Goal: Task Accomplishment & Management: Complete application form

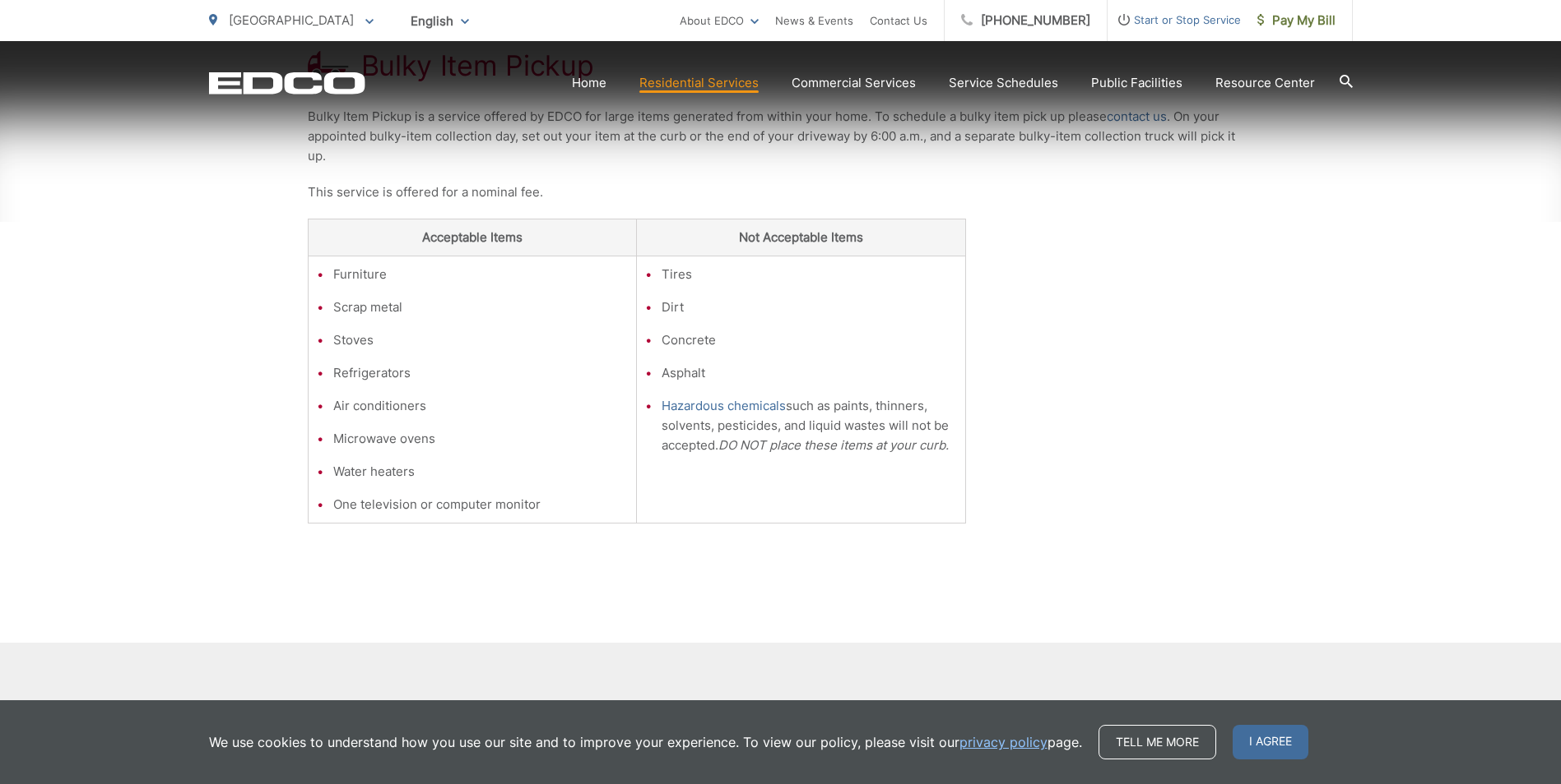
scroll to position [411, 0]
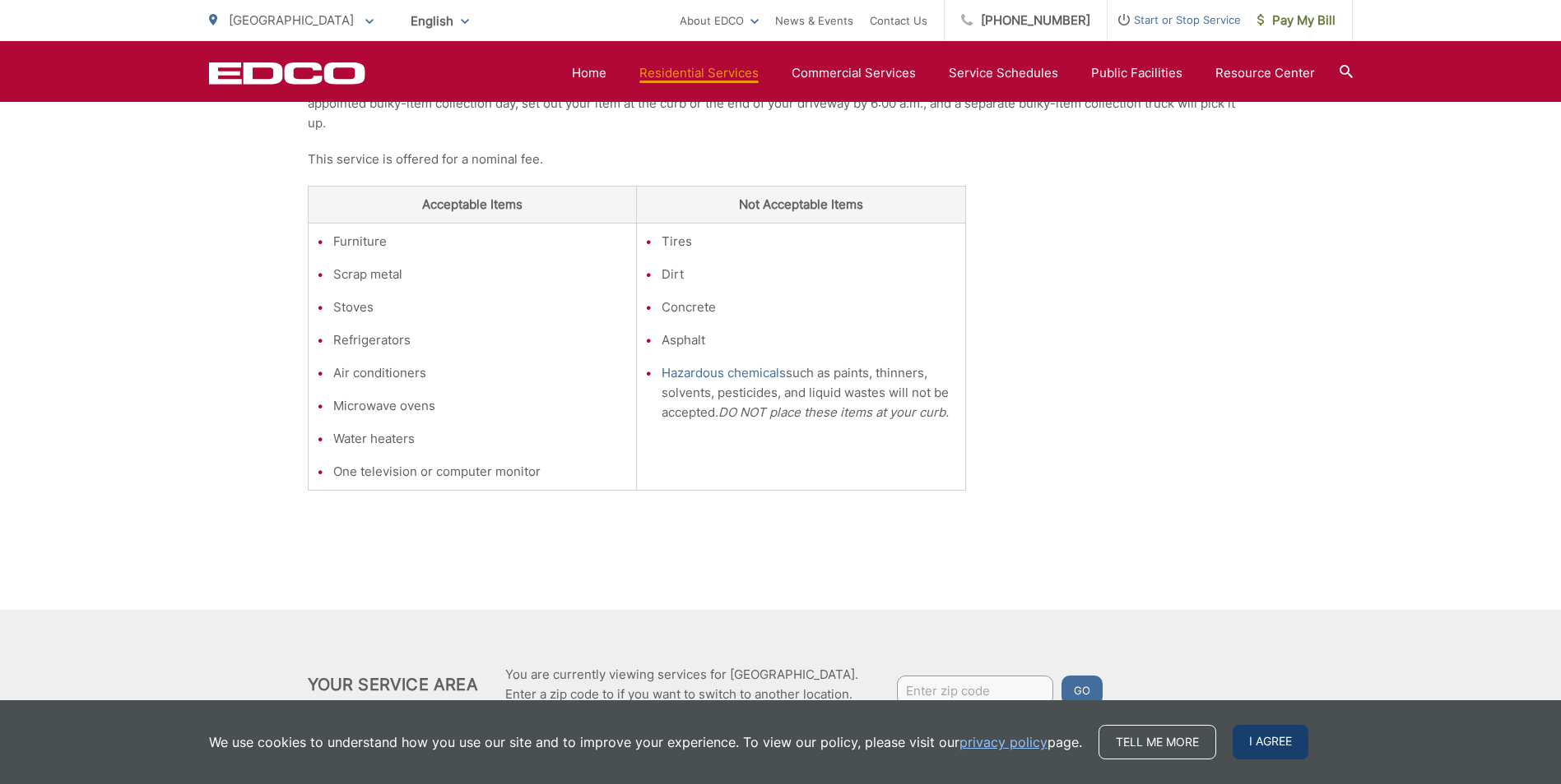
click at [1293, 735] on span "I agree" at bounding box center [1270, 742] width 75 height 35
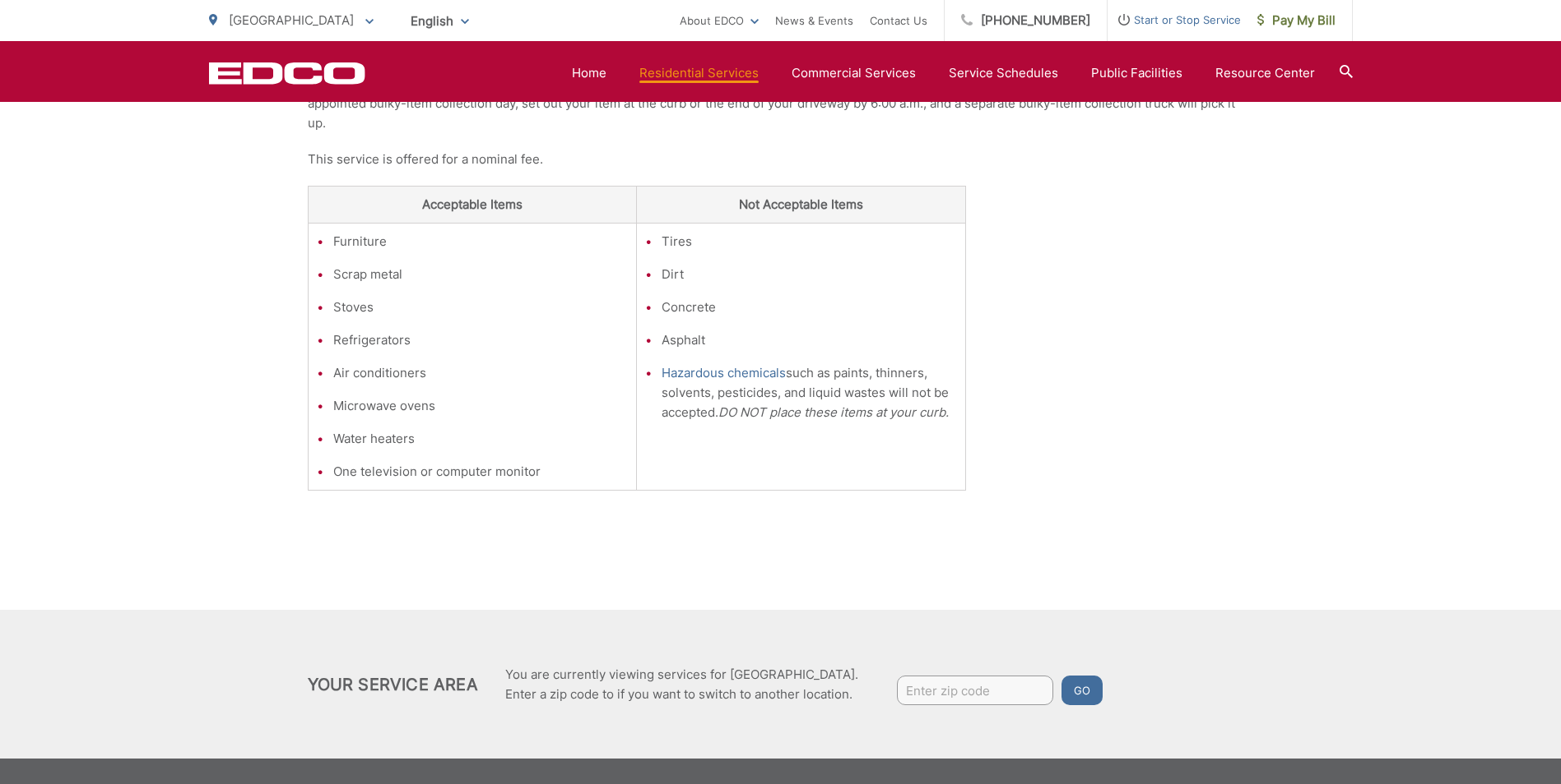
click at [984, 682] on input "Enter zip code" at bounding box center [975, 691] width 156 height 30
type input "92110"
click at [1061, 676] on button "Go" at bounding box center [1082, 691] width 42 height 30
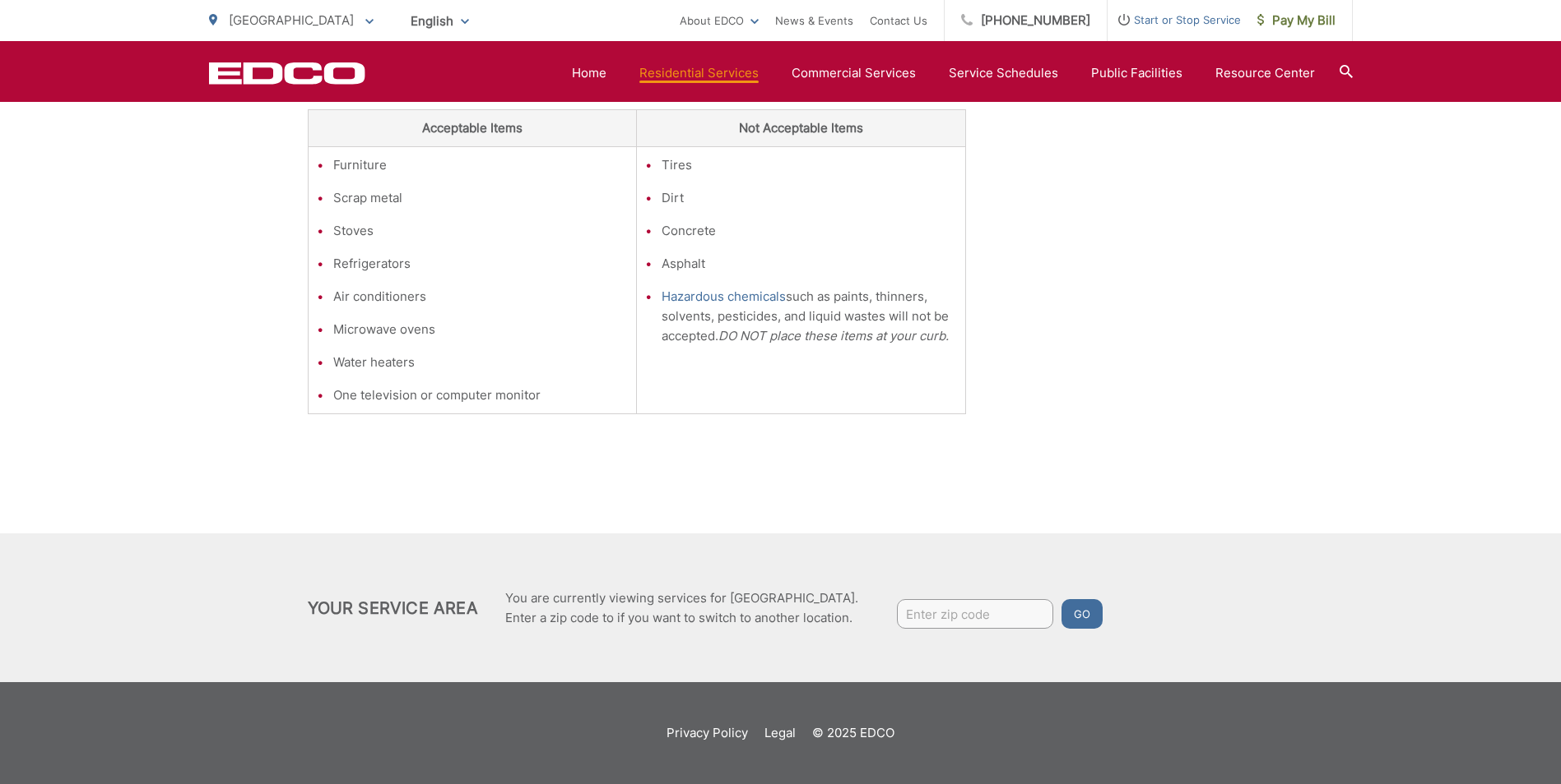
click at [994, 609] on input "Enter zip code" at bounding box center [975, 614] width 156 height 30
type input "92110"
click at [1093, 623] on button "Go" at bounding box center [1082, 614] width 42 height 30
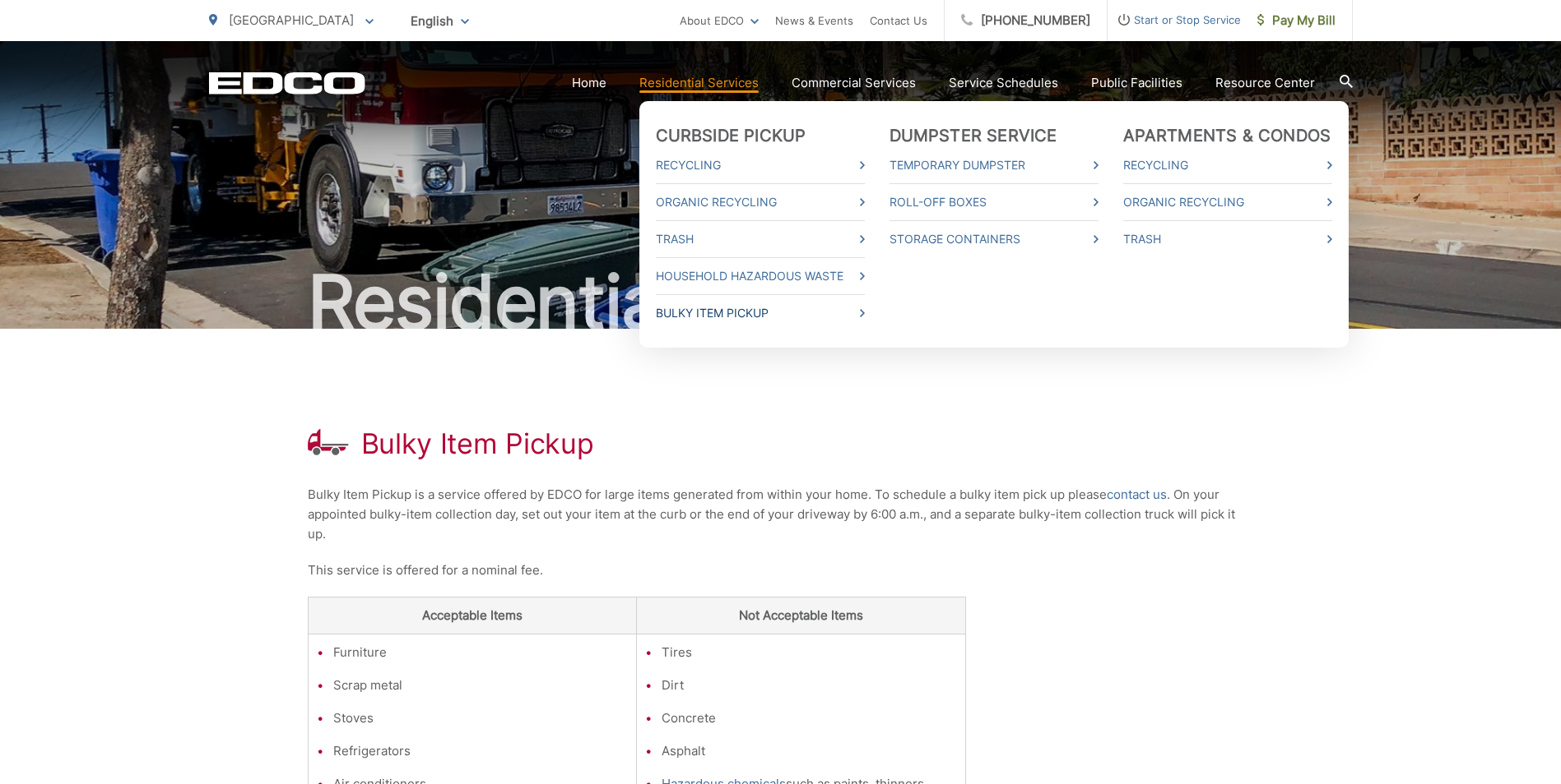
click at [704, 308] on link "Bulky Item Pickup" at bounding box center [760, 313] width 209 height 20
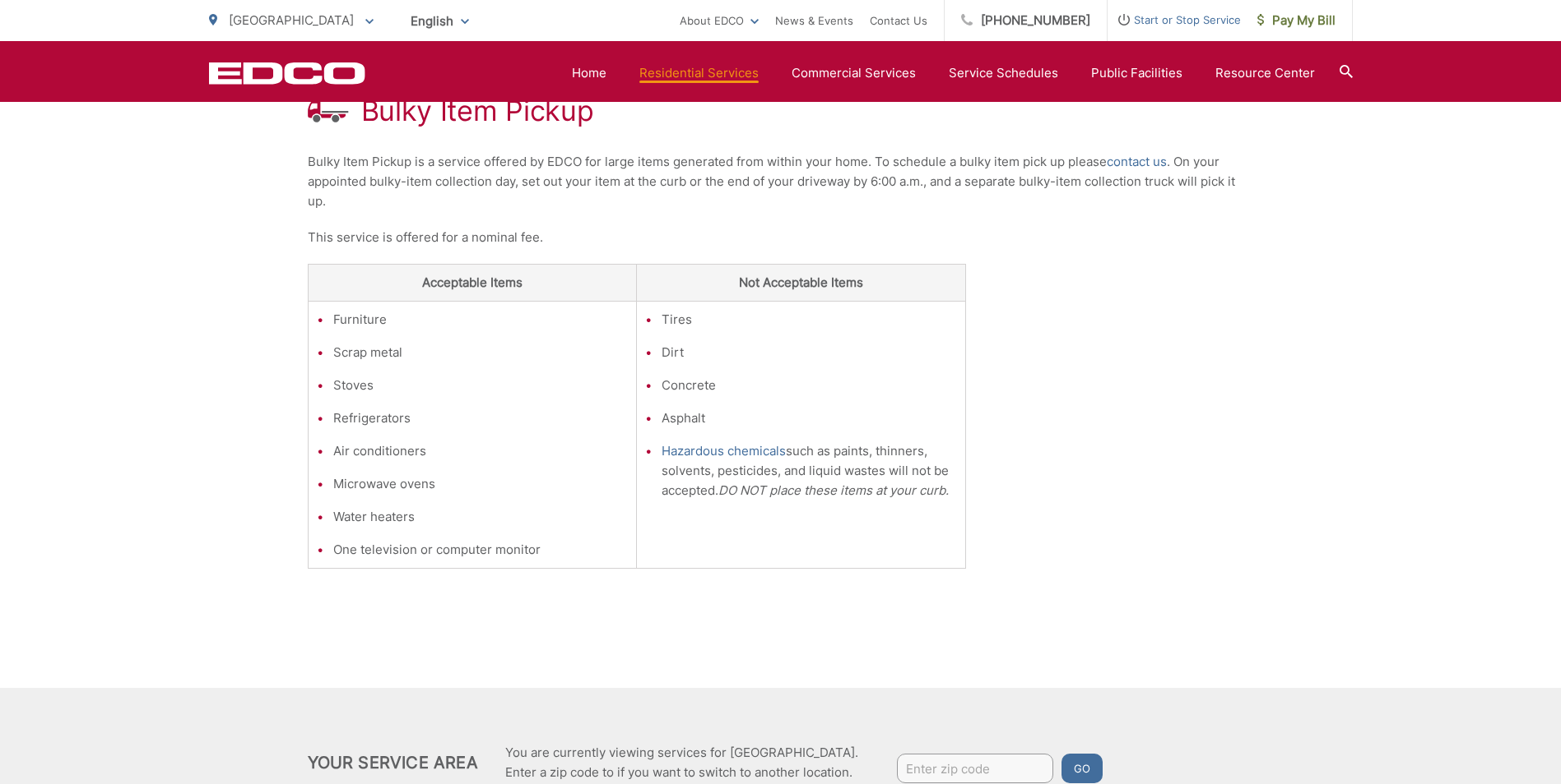
scroll to position [241, 0]
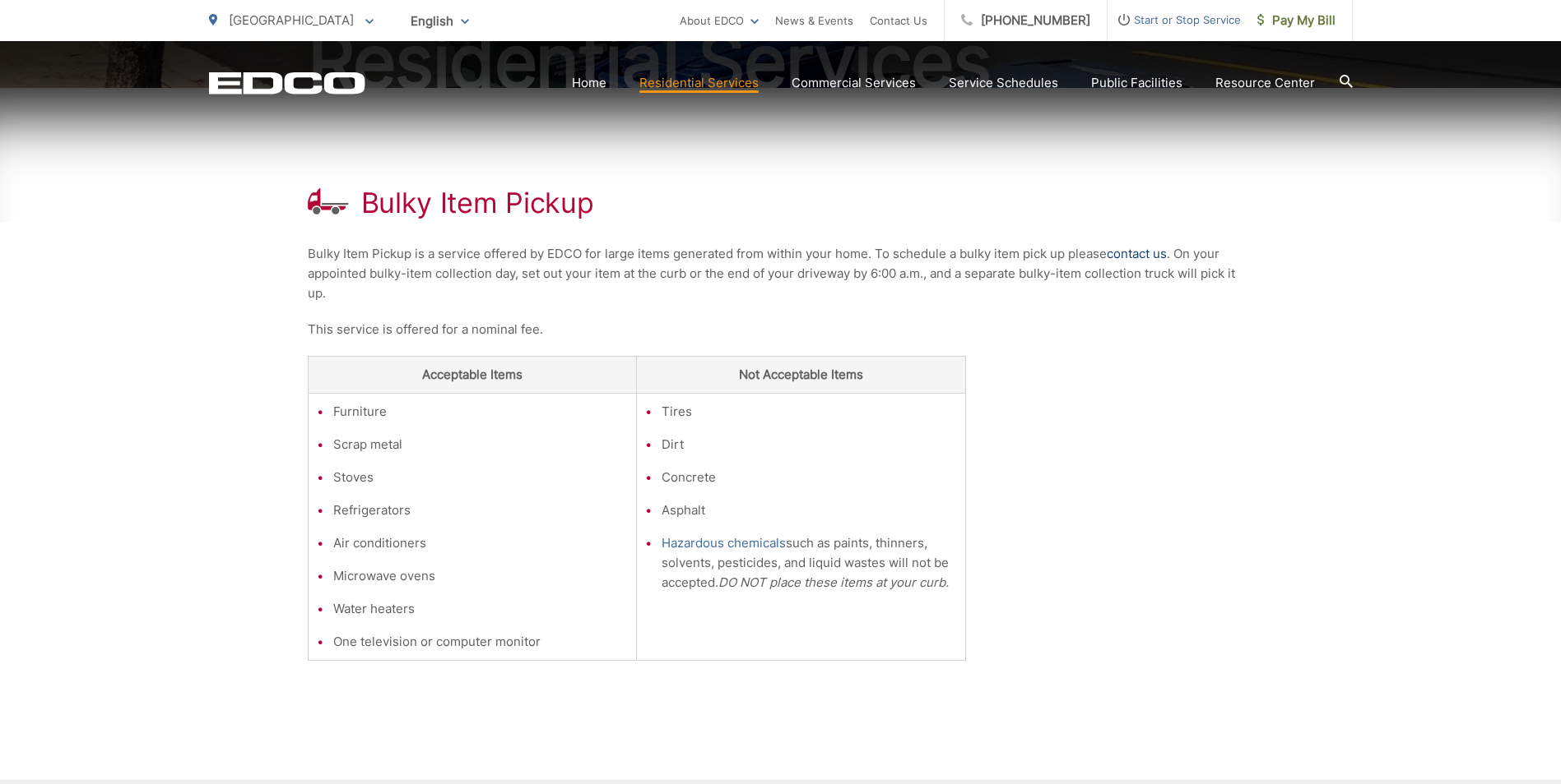
click at [1134, 257] on link "contact us" at bounding box center [1136, 254] width 60 height 20
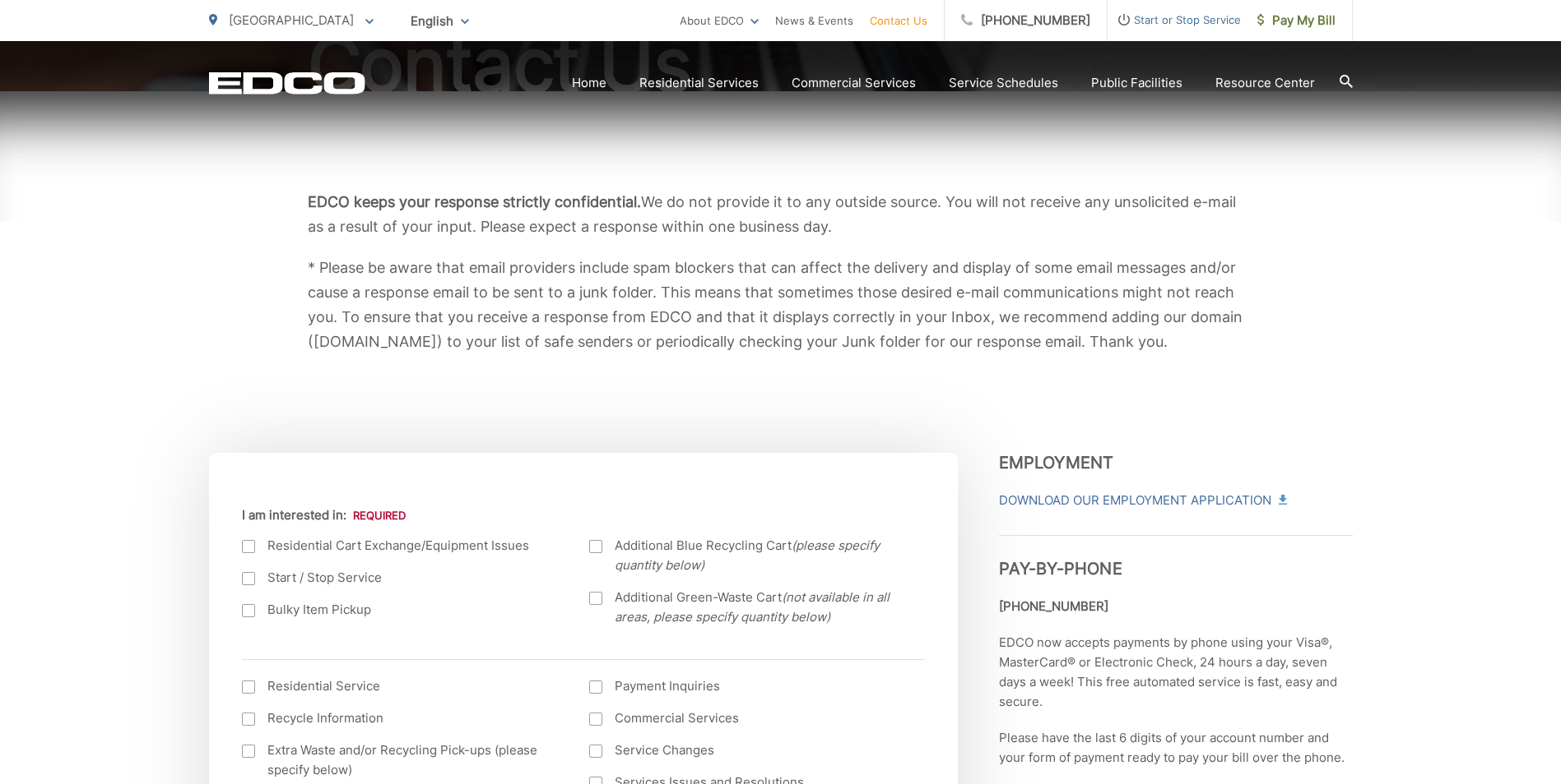
scroll to position [411, 0]
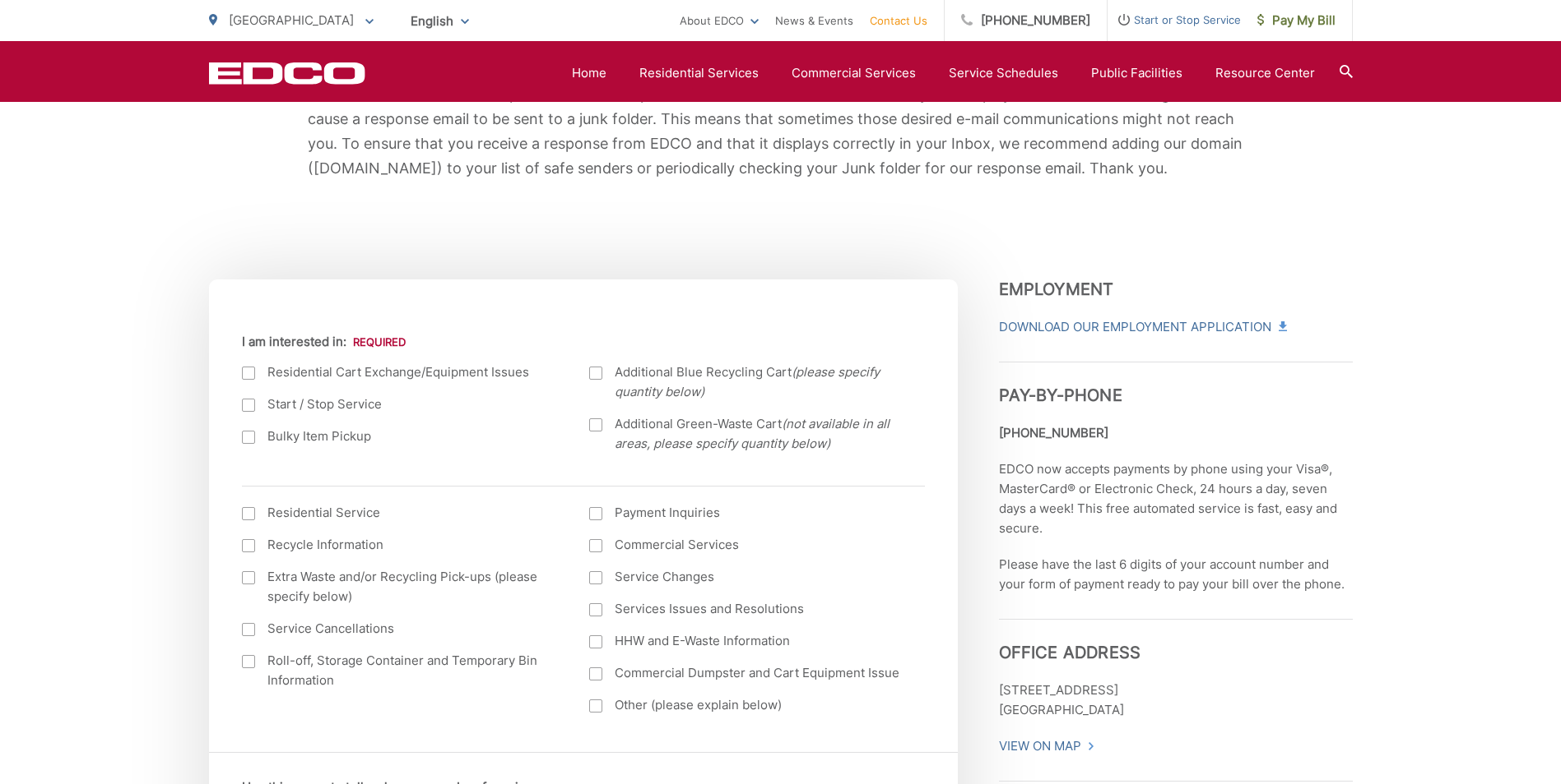
click at [317, 440] on label "Bulky Item Pickup" at bounding box center [399, 437] width 315 height 20
click at [0, 0] on input "Bulky Item Pickup" at bounding box center [0, 0] width 0 height 0
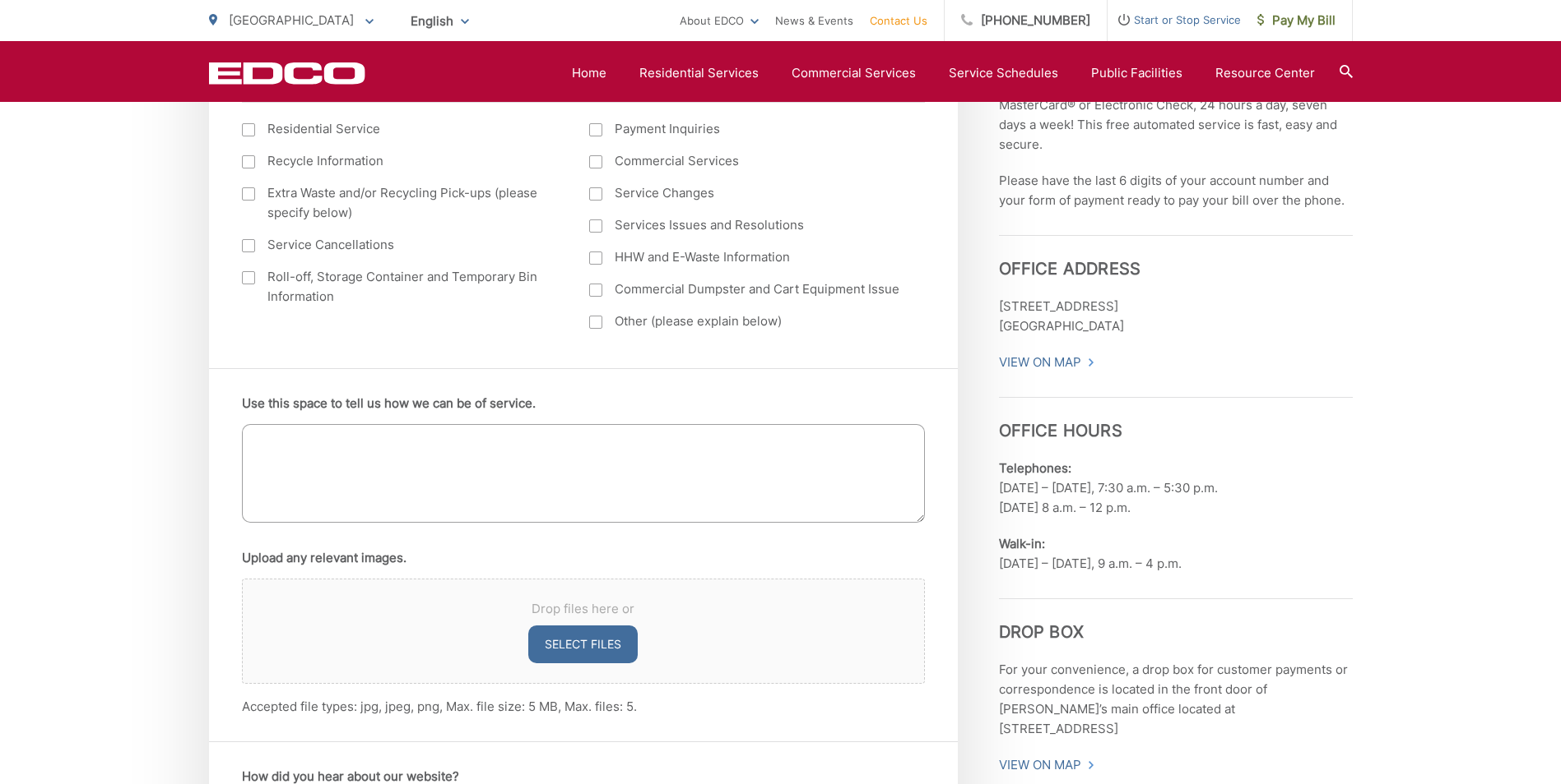
scroll to position [823, 0]
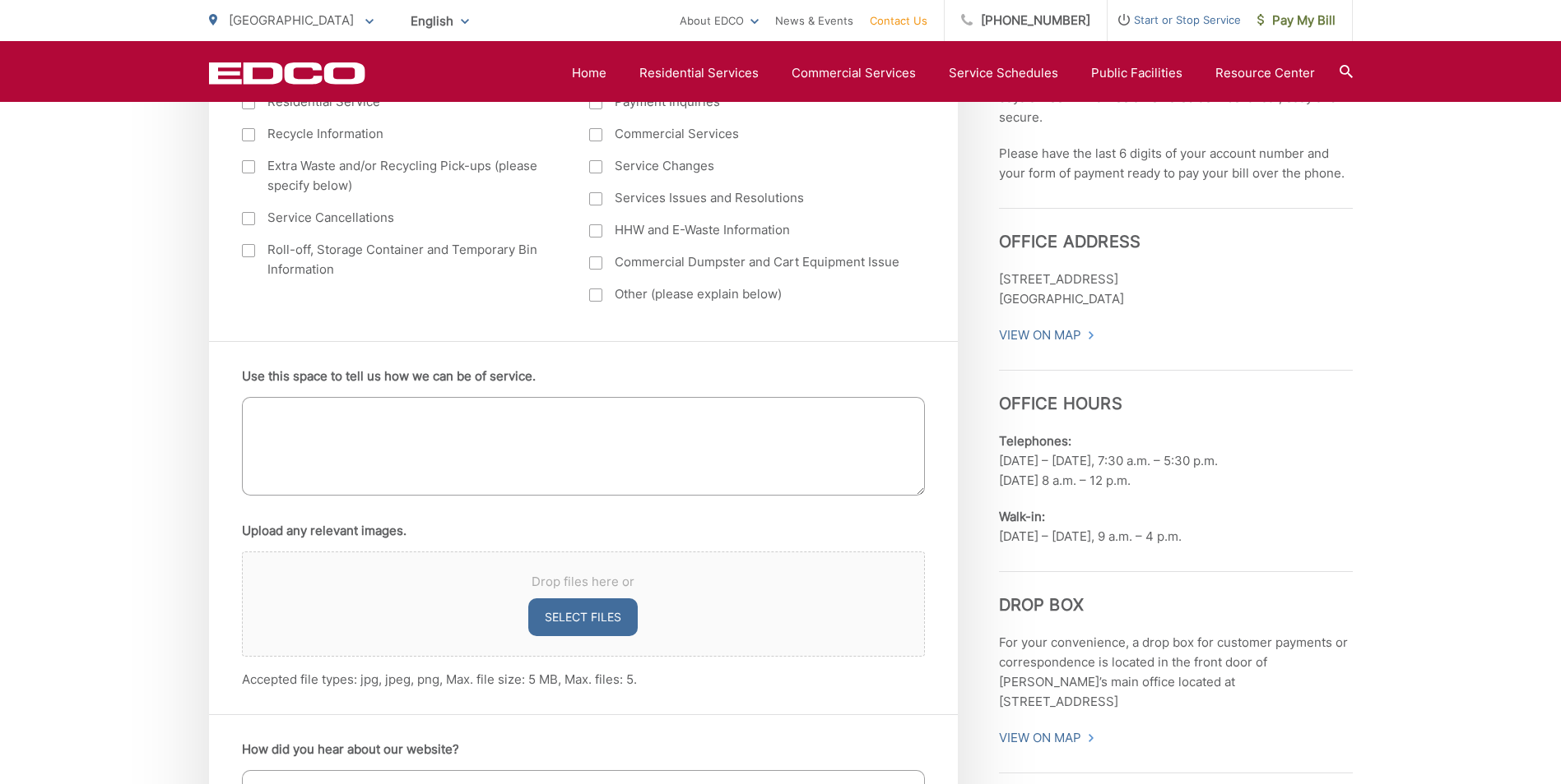
click at [397, 469] on textarea "Use this space to tell us how we can be of service." at bounding box center [582, 446] width 682 height 99
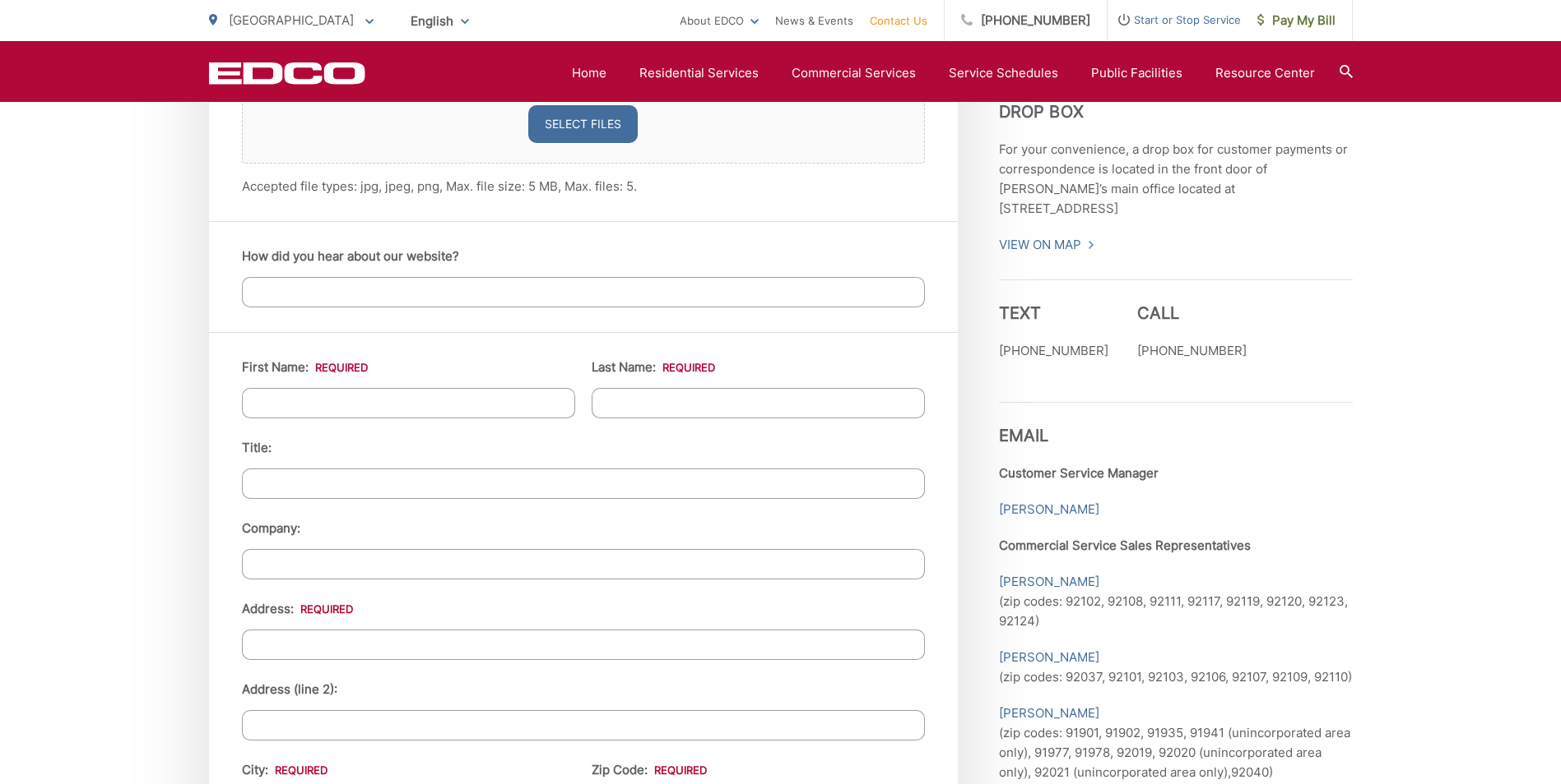
type textarea "We need one queen size mattress picked up at our condo. Our zip code is 92110. …"
click at [377, 290] on input "How did you hear about our website?" at bounding box center [582, 292] width 682 height 31
type input "google"
type input "Natalie"
type input "Clark"
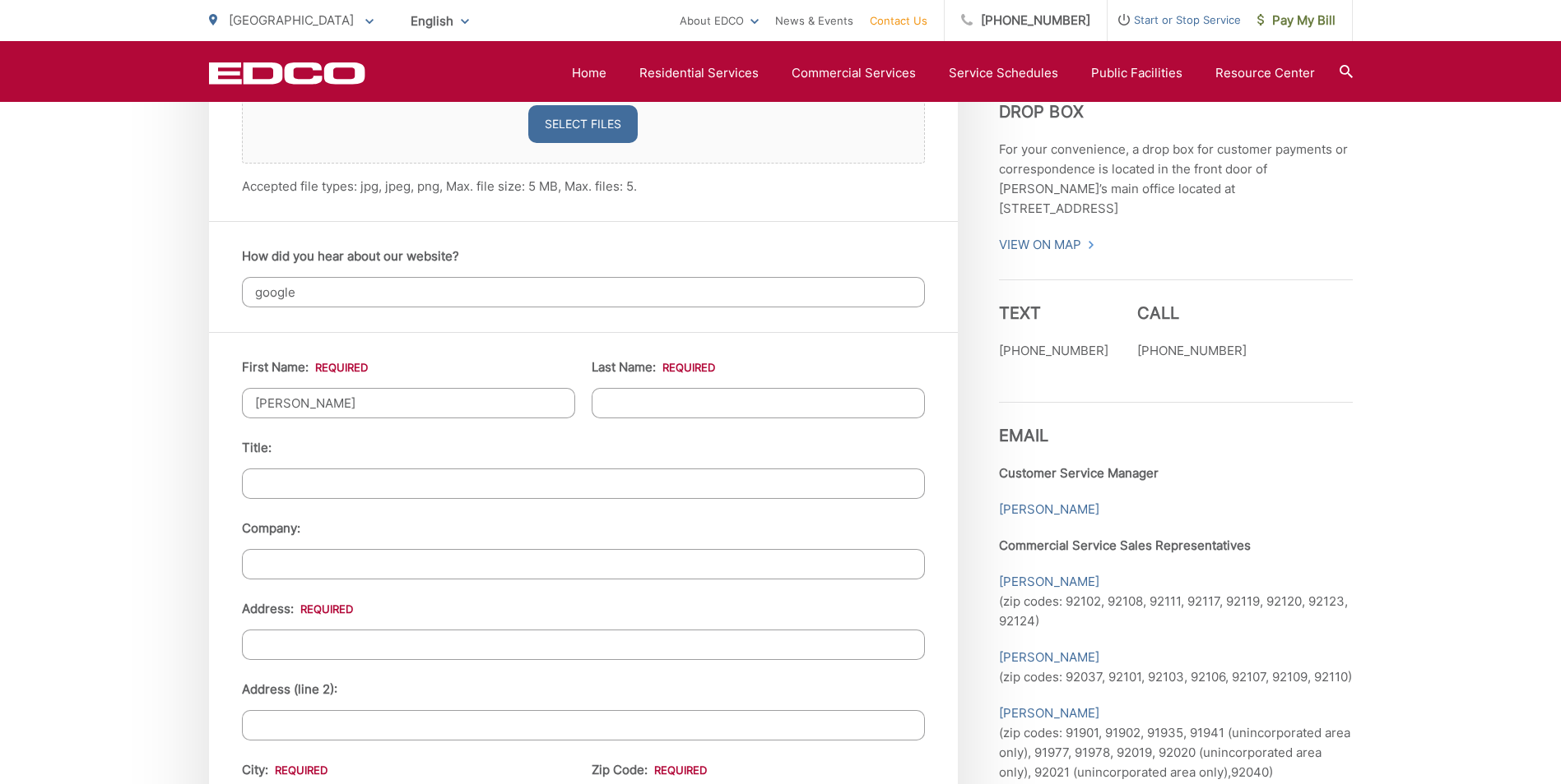
type input "3844 Groton St Unit 3"
type input "[GEOGRAPHIC_DATA]"
type input "92869"
type input "9492303524"
type input "nataliealwayssmiles@gmail.com"
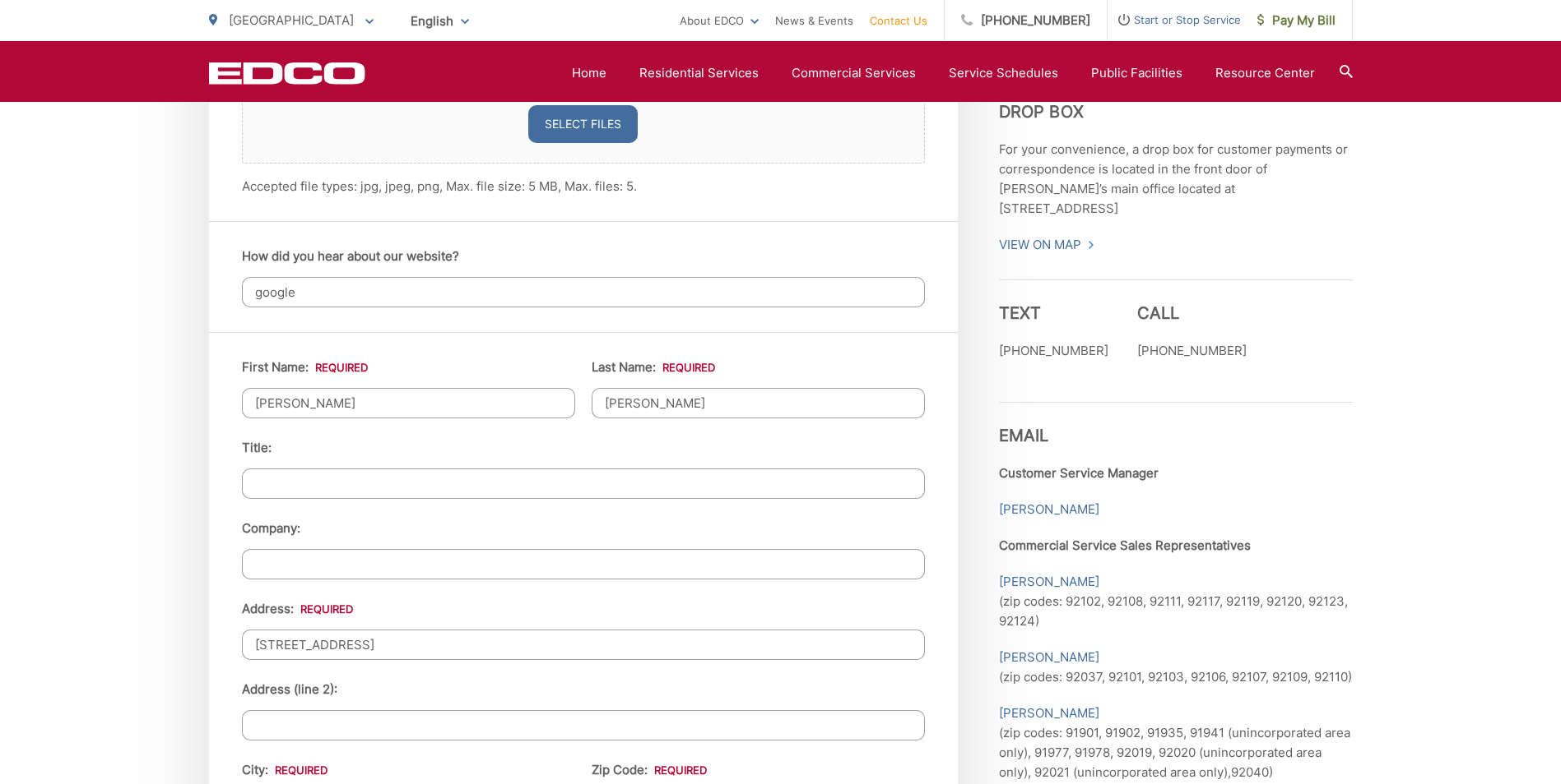
type input "nataliealwayssmiles@gmail.com"
type input "(949) 230-3524"
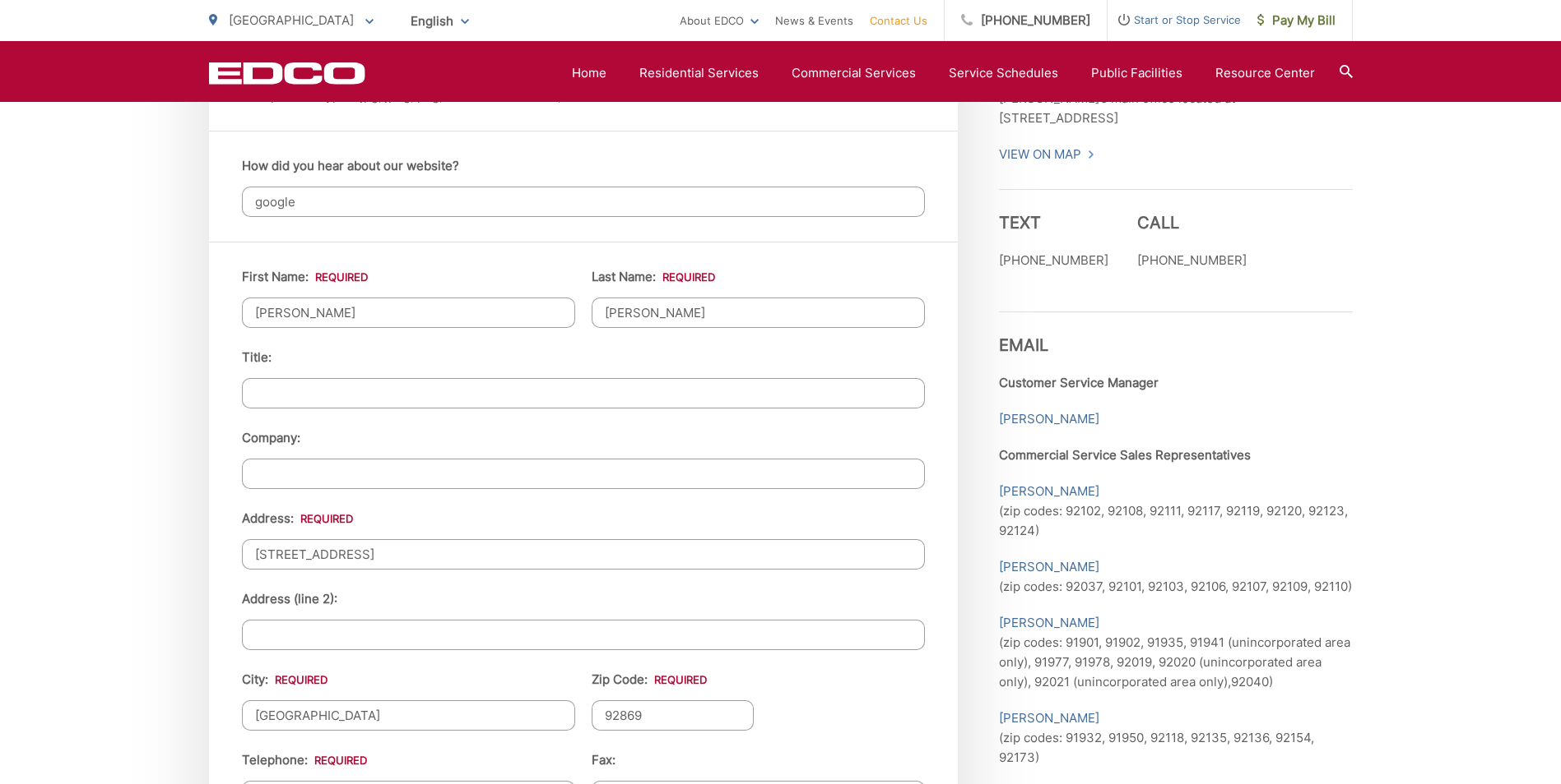
scroll to position [1480, 0]
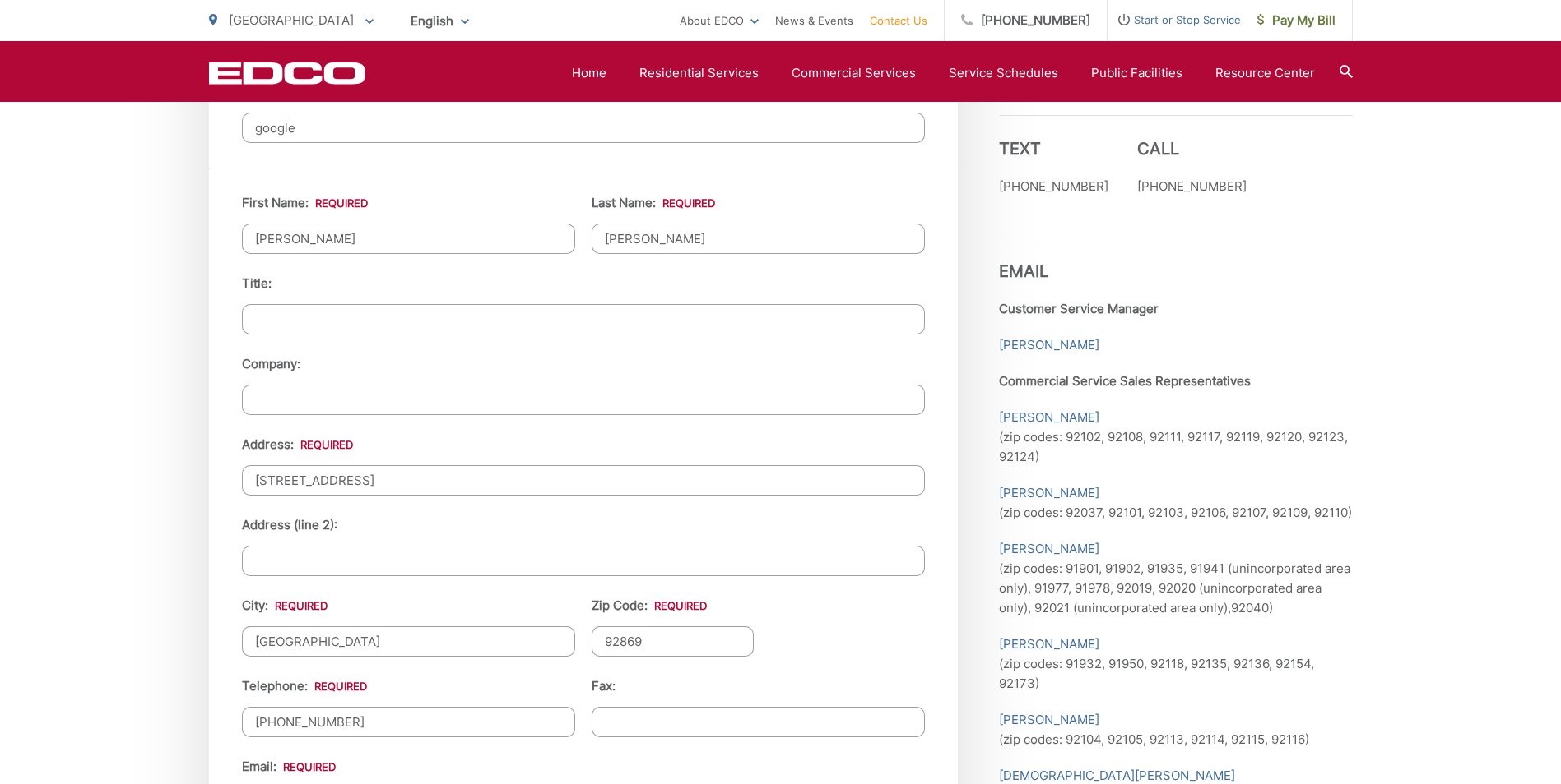
drag, startPoint x: 387, startPoint y: 486, endPoint x: 527, endPoint y: 486, distance: 140.0
click at [527, 486] on input "3844 Groton St Unit 3" at bounding box center [582, 480] width 682 height 31
click at [679, 516] on li "Address (line 2):" at bounding box center [582, 545] width 682 height 60
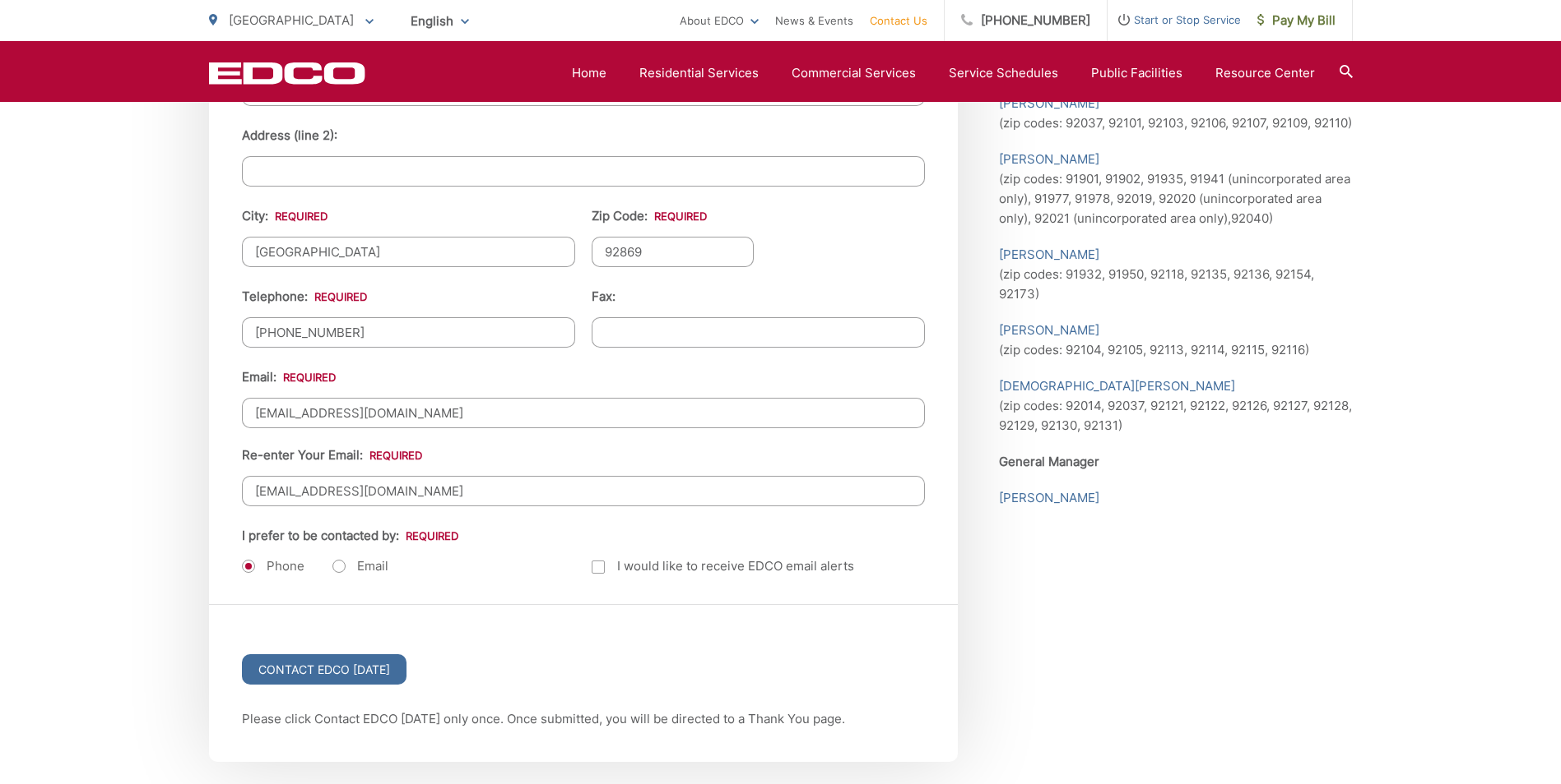
scroll to position [1973, 0]
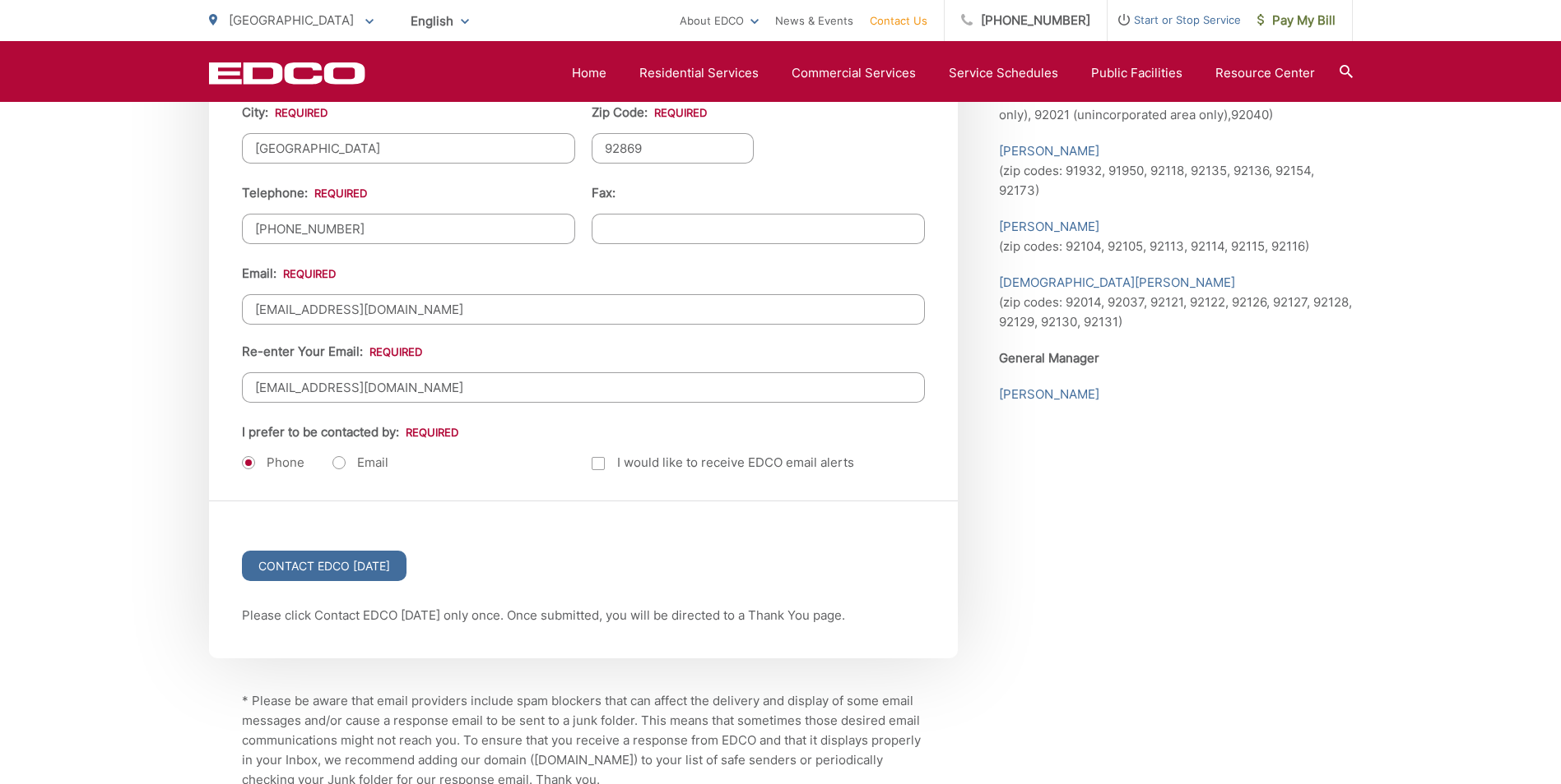
click at [340, 463] on label "Email" at bounding box center [361, 462] width 55 height 17
radio input "true"
click at [371, 565] on input "Contact EDCO Today" at bounding box center [324, 565] width 164 height 31
